Goal: Task Accomplishment & Management: Manage account settings

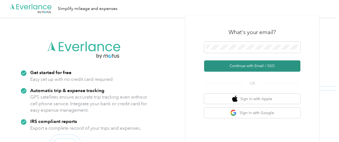
click at [255, 66] on button "Continue with Email / SSO" at bounding box center [252, 65] width 96 height 11
click at [263, 67] on button "Continue with Email / SSO" at bounding box center [252, 65] width 96 height 11
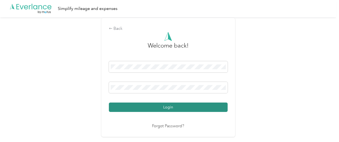
click at [170, 107] on button "Login" at bounding box center [168, 106] width 119 height 9
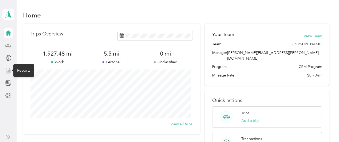
click at [7, 72] on icon at bounding box center [8, 70] width 6 height 6
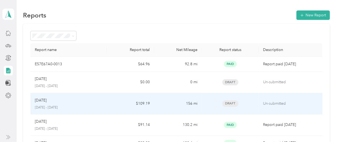
click at [56, 100] on div "[DATE]" at bounding box center [68, 100] width 67 height 6
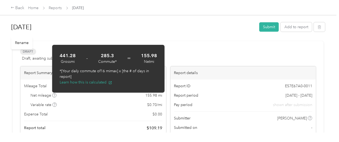
click at [191, 25] on h1 "[DATE]" at bounding box center [133, 27] width 244 height 13
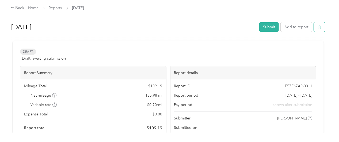
click at [318, 27] on icon "button" at bounding box center [320, 27] width 4 height 4
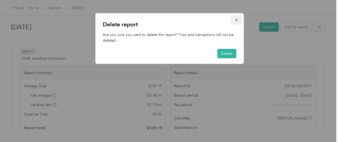
click at [236, 20] on icon "button" at bounding box center [236, 20] width 2 height 2
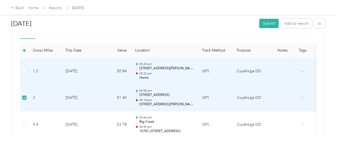
scroll to position [134, 0]
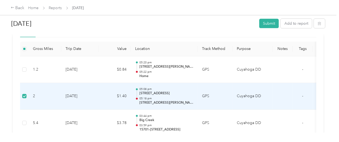
drag, startPoint x: 24, startPoint y: 98, endPoint x: 19, endPoint y: 93, distance: 7.0
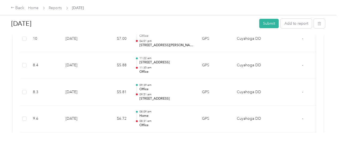
scroll to position [1004, 0]
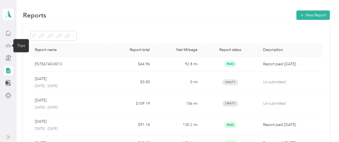
click at [8, 43] on icon at bounding box center [8, 46] width 6 height 6
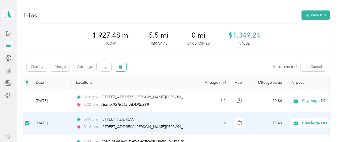
click at [122, 67] on icon "button" at bounding box center [120, 66] width 3 height 3
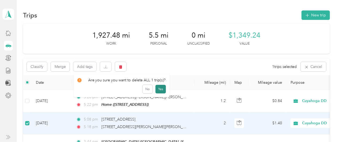
click at [159, 90] on button "Yes" at bounding box center [161, 89] width 10 height 9
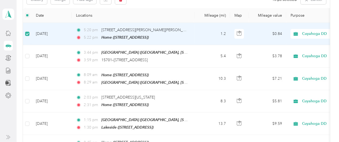
scroll to position [66, 0]
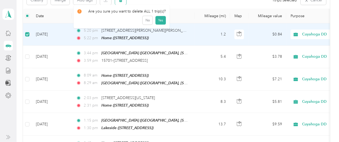
click at [119, 1] on icon "button" at bounding box center [121, 0] width 4 height 4
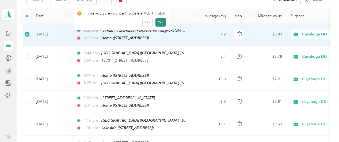
click at [160, 20] on button "Yes" at bounding box center [161, 22] width 10 height 9
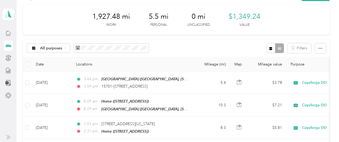
scroll to position [0, 0]
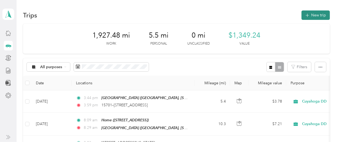
click at [315, 13] on button "New trip" at bounding box center [316, 14] width 28 height 9
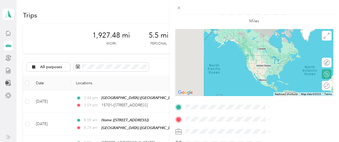
scroll to position [67, 0]
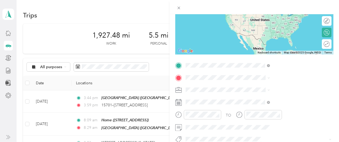
click at [289, 83] on span "[STREET_ADDRESS][US_STATE]" at bounding box center [279, 84] width 54 height 5
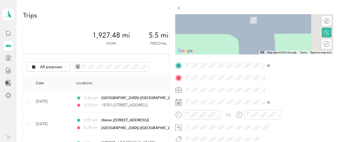
click at [267, 20] on span "[STREET_ADDRESS]" at bounding box center [269, 20] width 34 height 5
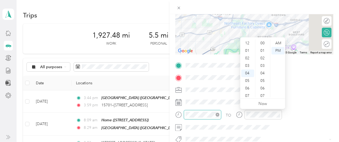
scroll to position [247, 0]
click at [248, 48] on div "05" at bounding box center [247, 50] width 13 height 7
click at [262, 81] on div "05" at bounding box center [263, 80] width 13 height 7
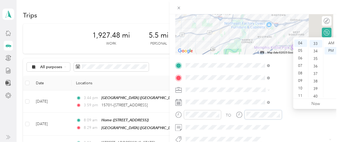
scroll to position [247, 0]
click at [301, 50] on div "05" at bounding box center [301, 50] width 13 height 7
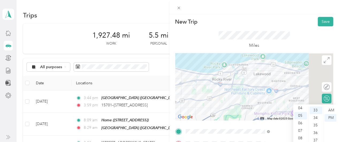
scroll to position [0, 0]
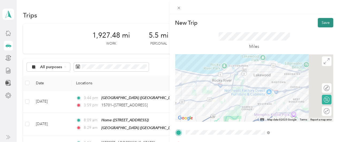
click at [318, 21] on button "Save" at bounding box center [326, 22] width 16 height 9
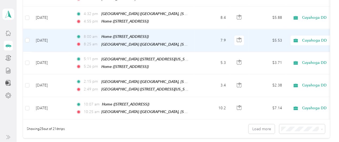
scroll to position [594, 0]
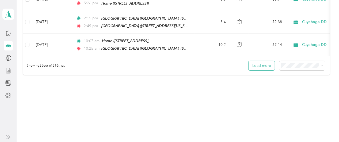
click at [261, 61] on button "Load more" at bounding box center [262, 65] width 26 height 9
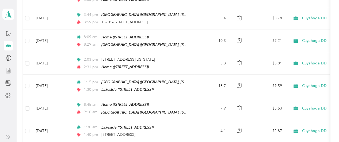
scroll to position [0, 0]
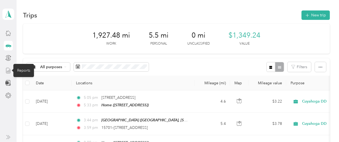
click at [7, 69] on icon at bounding box center [8, 70] width 6 height 6
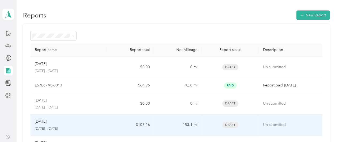
click at [273, 125] on p "Un-submitted" at bounding box center [290, 125] width 55 height 6
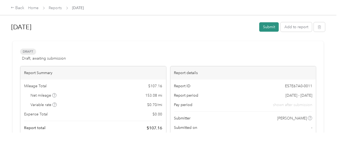
click at [269, 25] on button "Submit" at bounding box center [269, 26] width 20 height 9
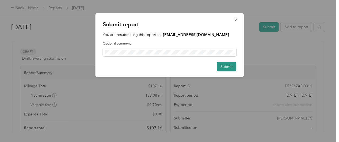
click at [227, 66] on button "Submit" at bounding box center [227, 66] width 20 height 9
